Goal: Task Accomplishment & Management: Use online tool/utility

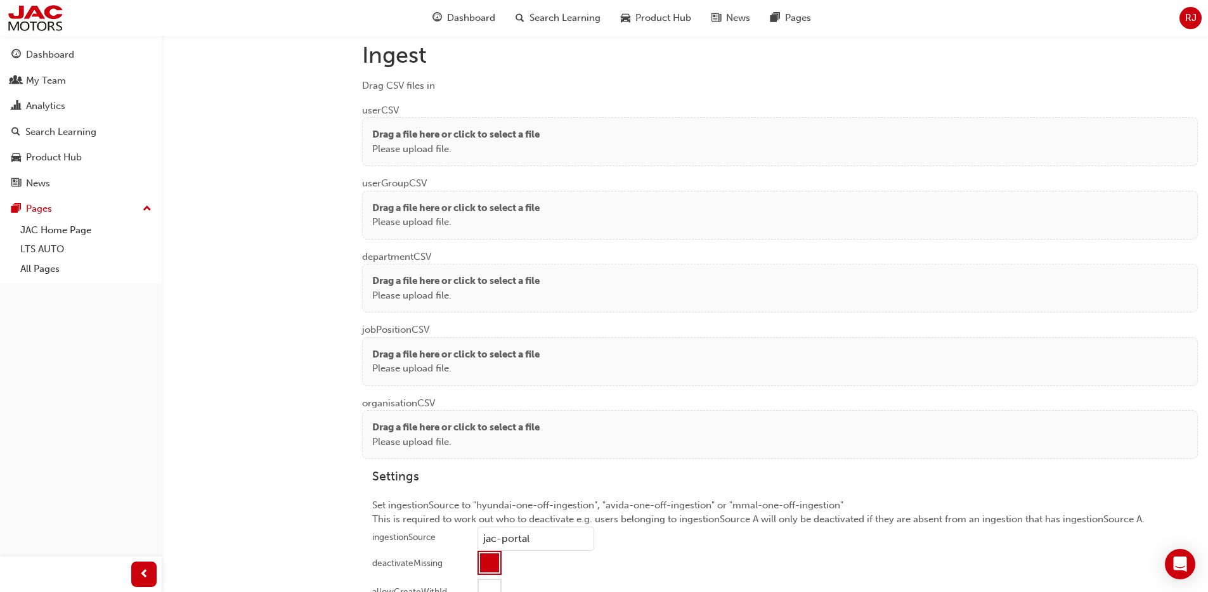
scroll to position [959, 0]
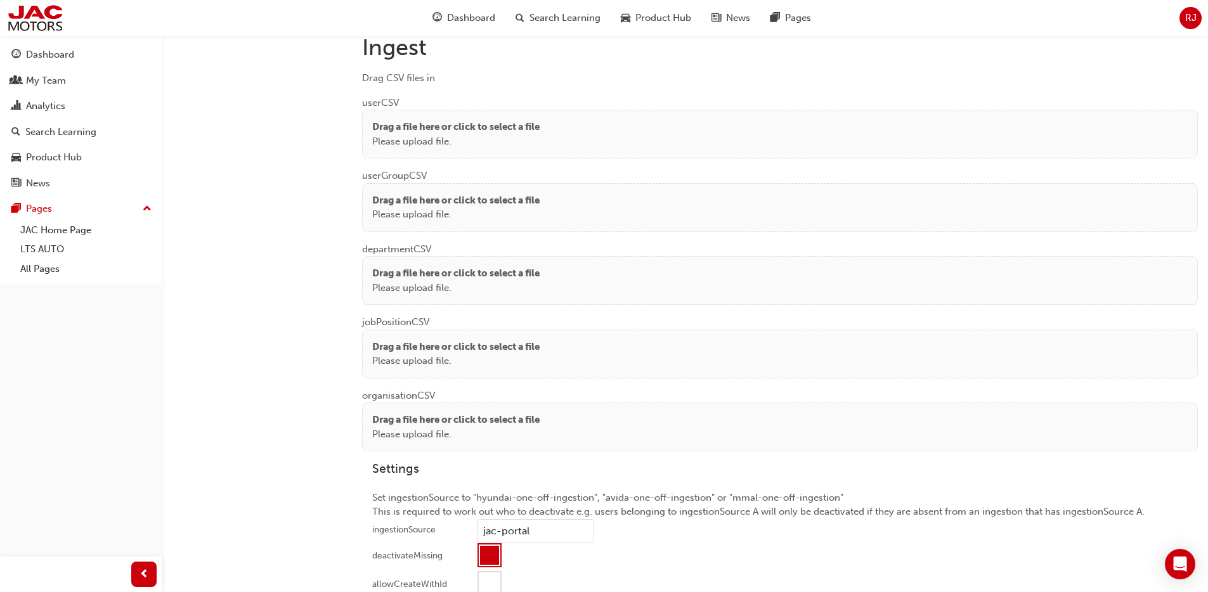
click at [452, 124] on p "Drag a file here or click to select a file" at bounding box center [455, 127] width 167 height 15
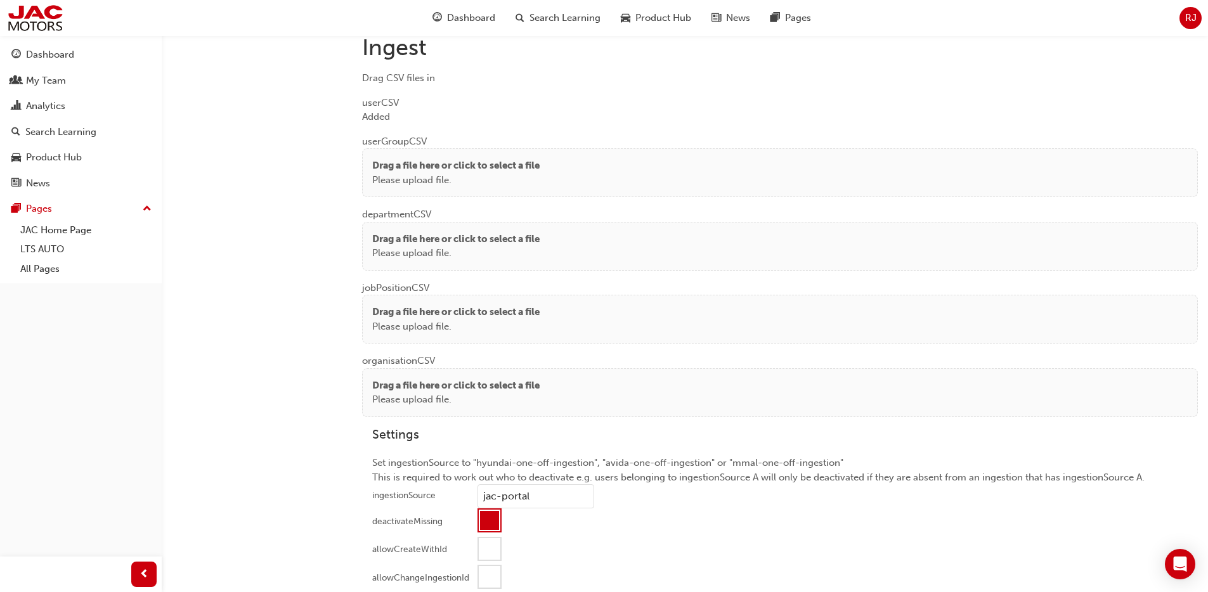
click at [459, 170] on p "Drag a file here or click to select a file" at bounding box center [455, 166] width 167 height 15
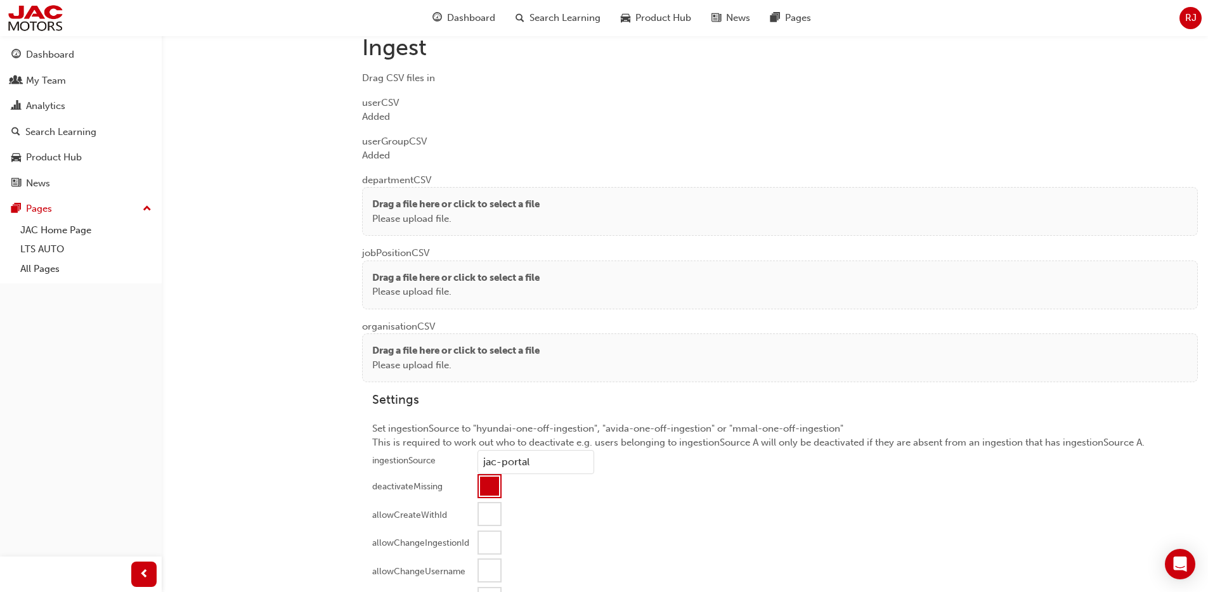
click at [409, 214] on p "Please upload file." at bounding box center [455, 219] width 167 height 15
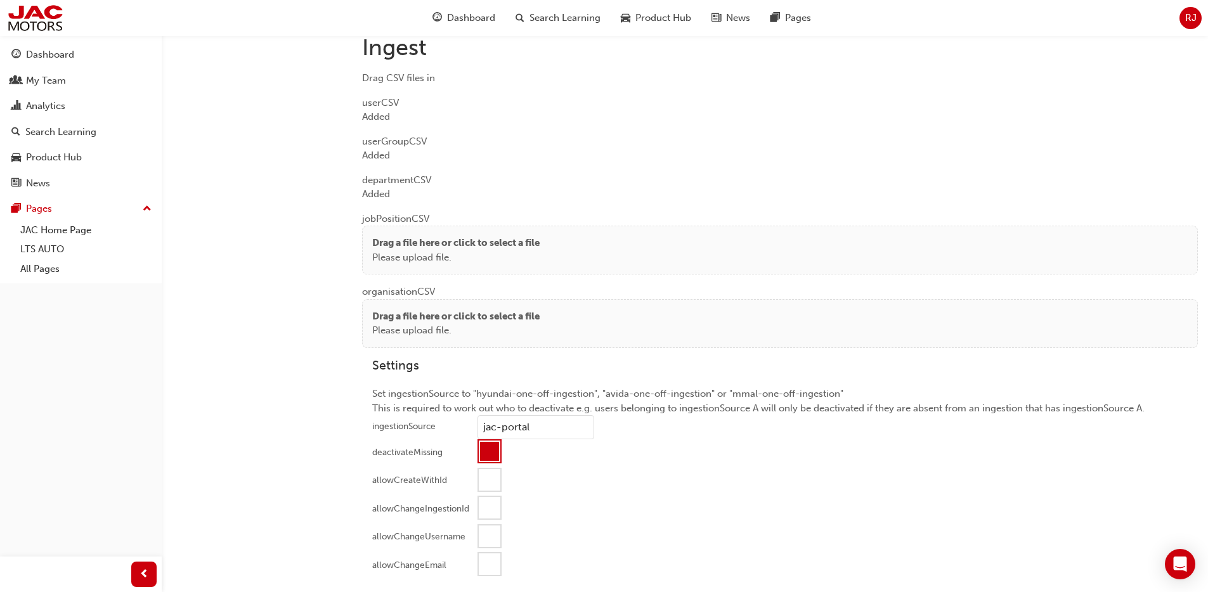
click at [384, 270] on div "Drag a file here or click to select a file Please upload file." at bounding box center [780, 250] width 836 height 49
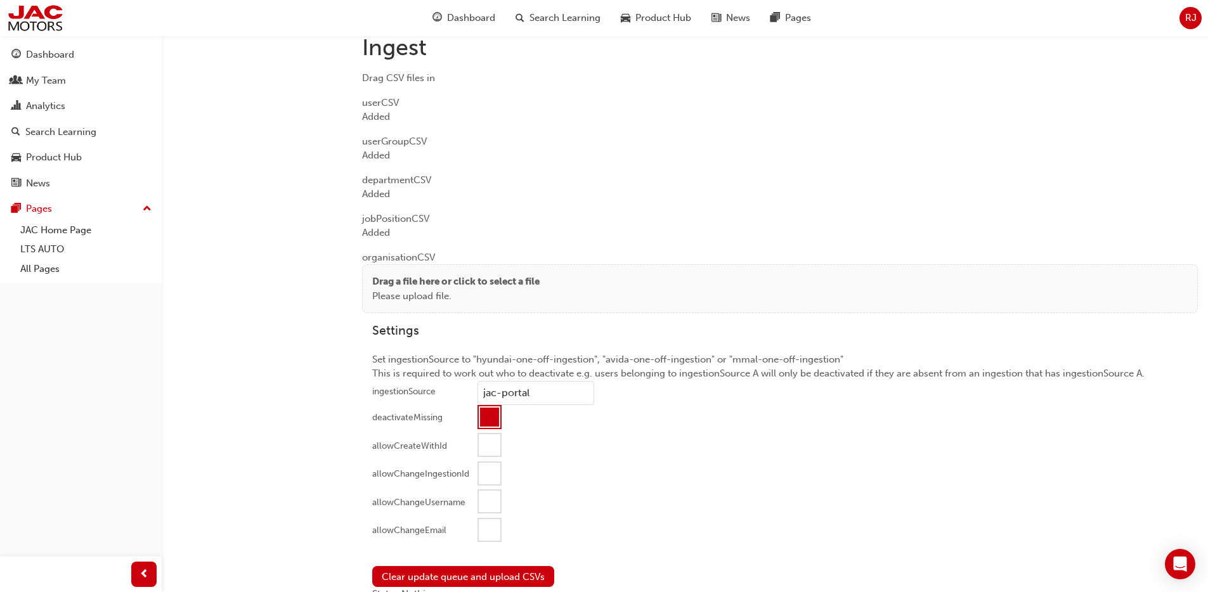
click at [436, 282] on p "Drag a file here or click to select a file" at bounding box center [455, 282] width 167 height 15
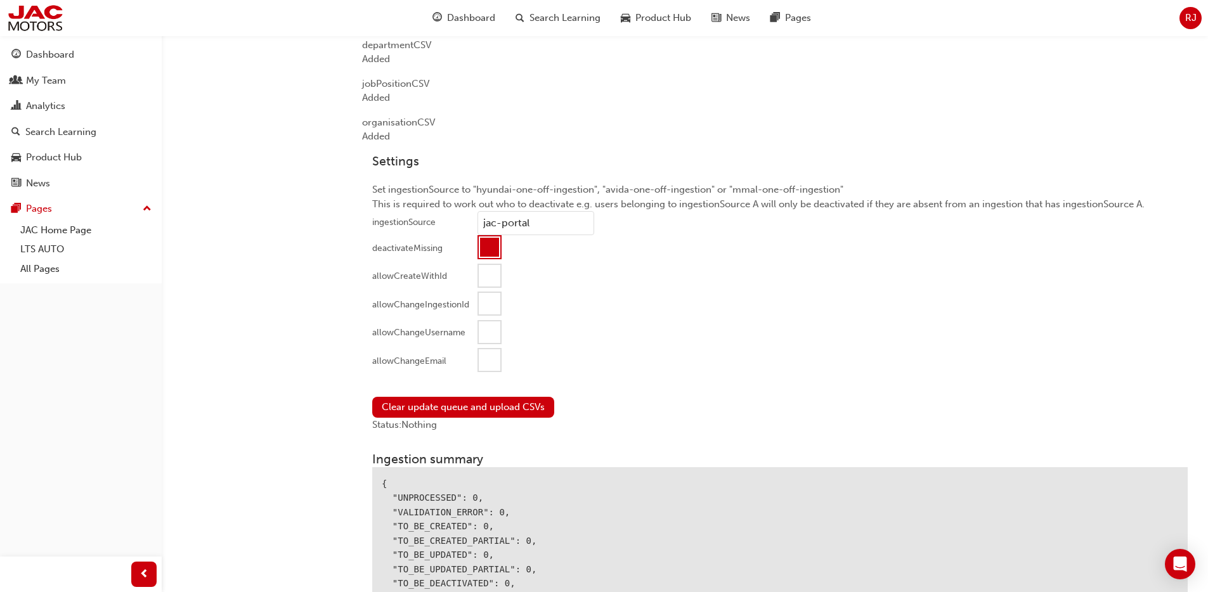
scroll to position [1178, 0]
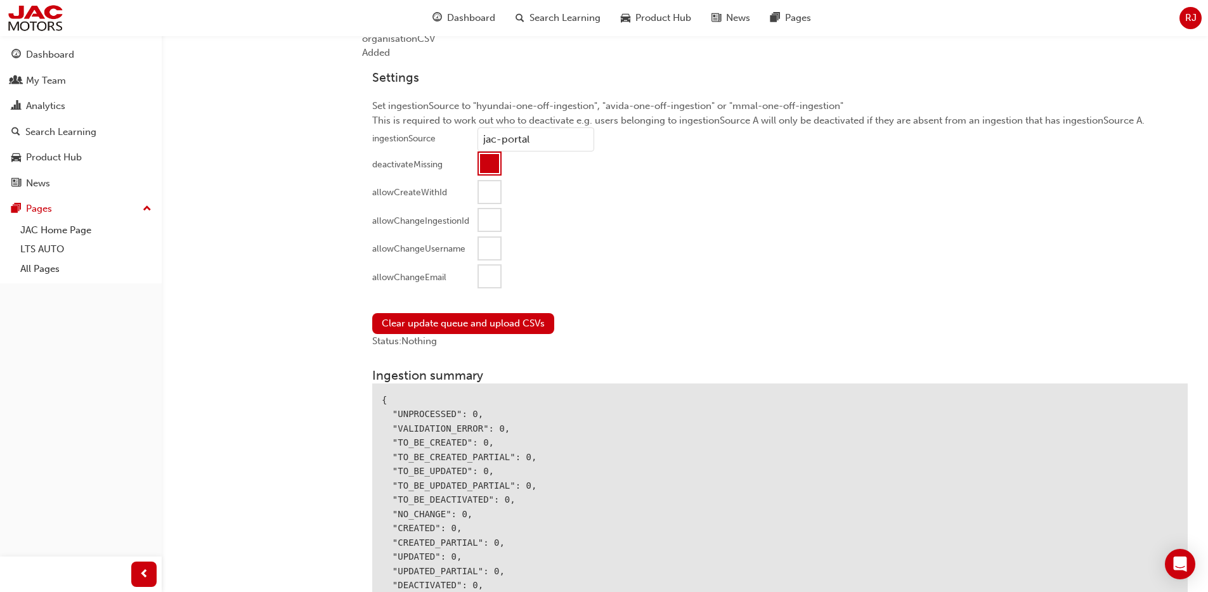
click at [488, 280] on div at bounding box center [490, 277] width 22 height 22
click at [459, 322] on button "Clear update queue and upload CSVs" at bounding box center [463, 323] width 182 height 21
